Goal: Entertainment & Leisure: Consume media (video, audio)

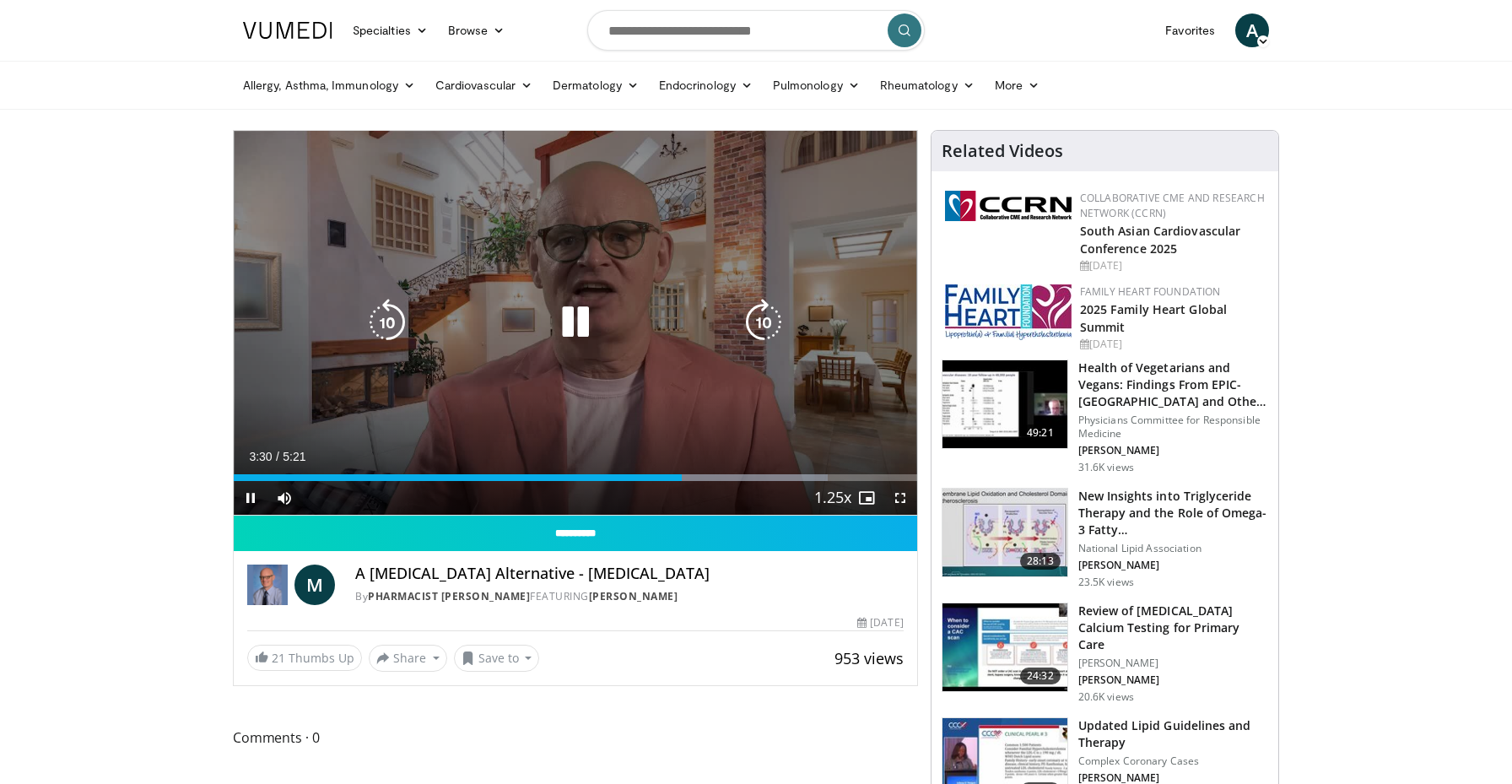
click at [576, 325] on icon "Video Player" at bounding box center [576, 322] width 48 height 48
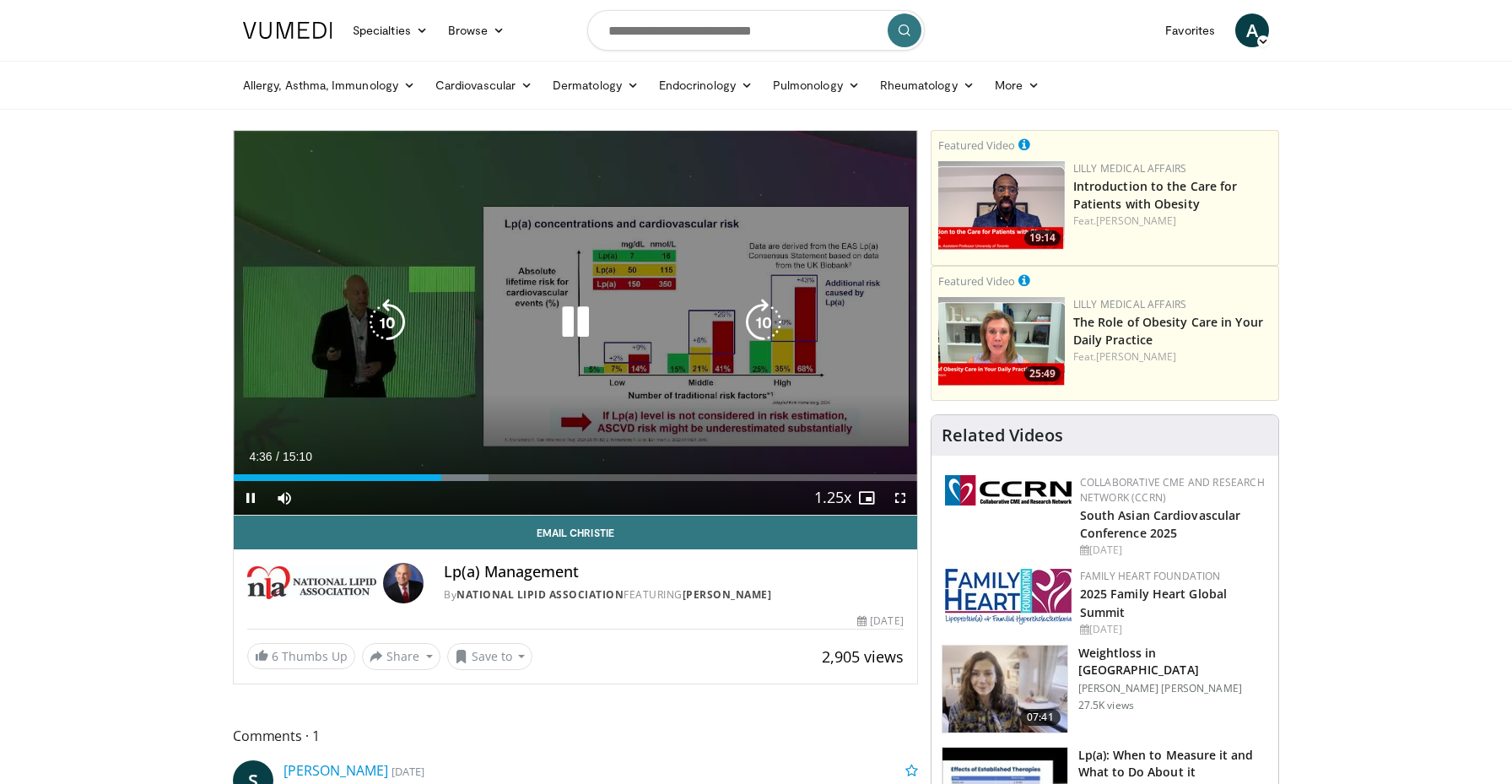
click at [578, 341] on icon "Video Player" at bounding box center [576, 322] width 48 height 48
